Goal: Transaction & Acquisition: Subscribe to service/newsletter

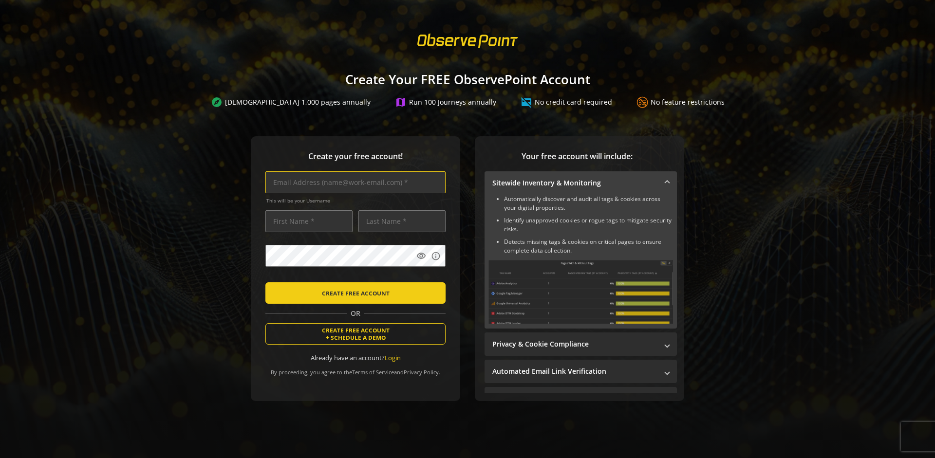
click at [353, 182] on input "text" at bounding box center [355, 182] width 180 height 22
type input "[EMAIL_ADDRESS][DOMAIN_NAME]"
click at [306, 221] on input "text" at bounding box center [308, 221] width 87 height 22
type input "Test"
click at [399, 221] on input "text" at bounding box center [401, 221] width 87 height 22
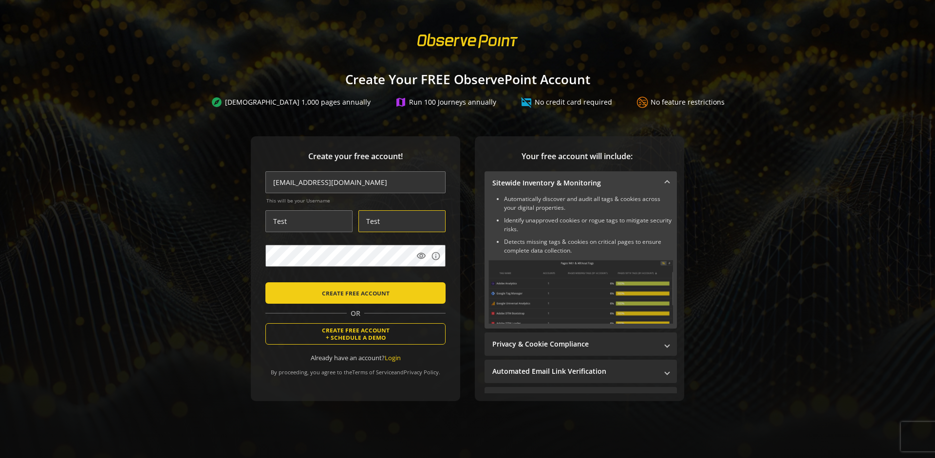
type input "Test"
click at [478, 278] on body "Loading... Create Your FREE ObservePoint Account explore Scan 1,000 pages annua…" at bounding box center [467, 229] width 935 height 458
click at [353, 293] on span "CREATE FREE ACCOUNT" at bounding box center [356, 293] width 68 height 18
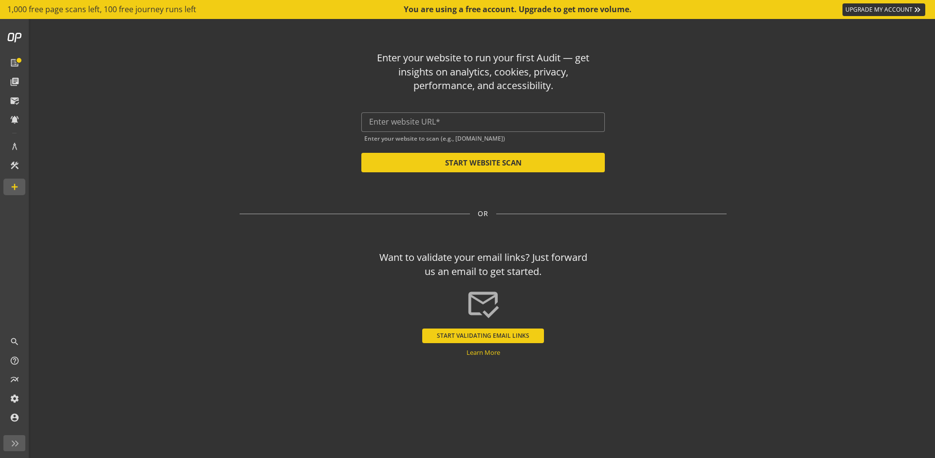
click at [483, 335] on button "START VALIDATING EMAIL LINKS" at bounding box center [483, 336] width 122 height 15
